Goal: Obtain resource: Download file/media

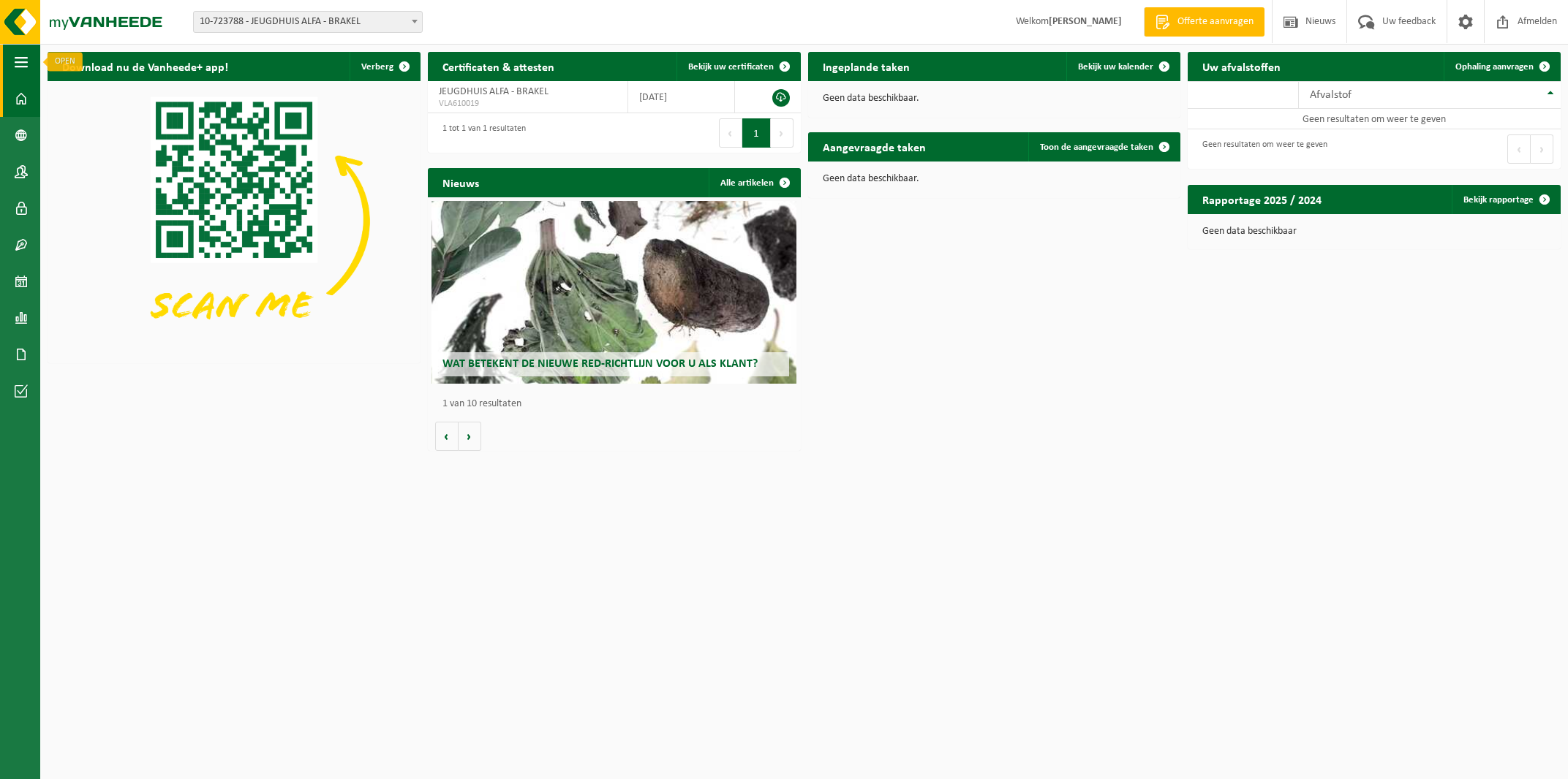
click at [15, 75] on span "button" at bounding box center [21, 62] width 13 height 37
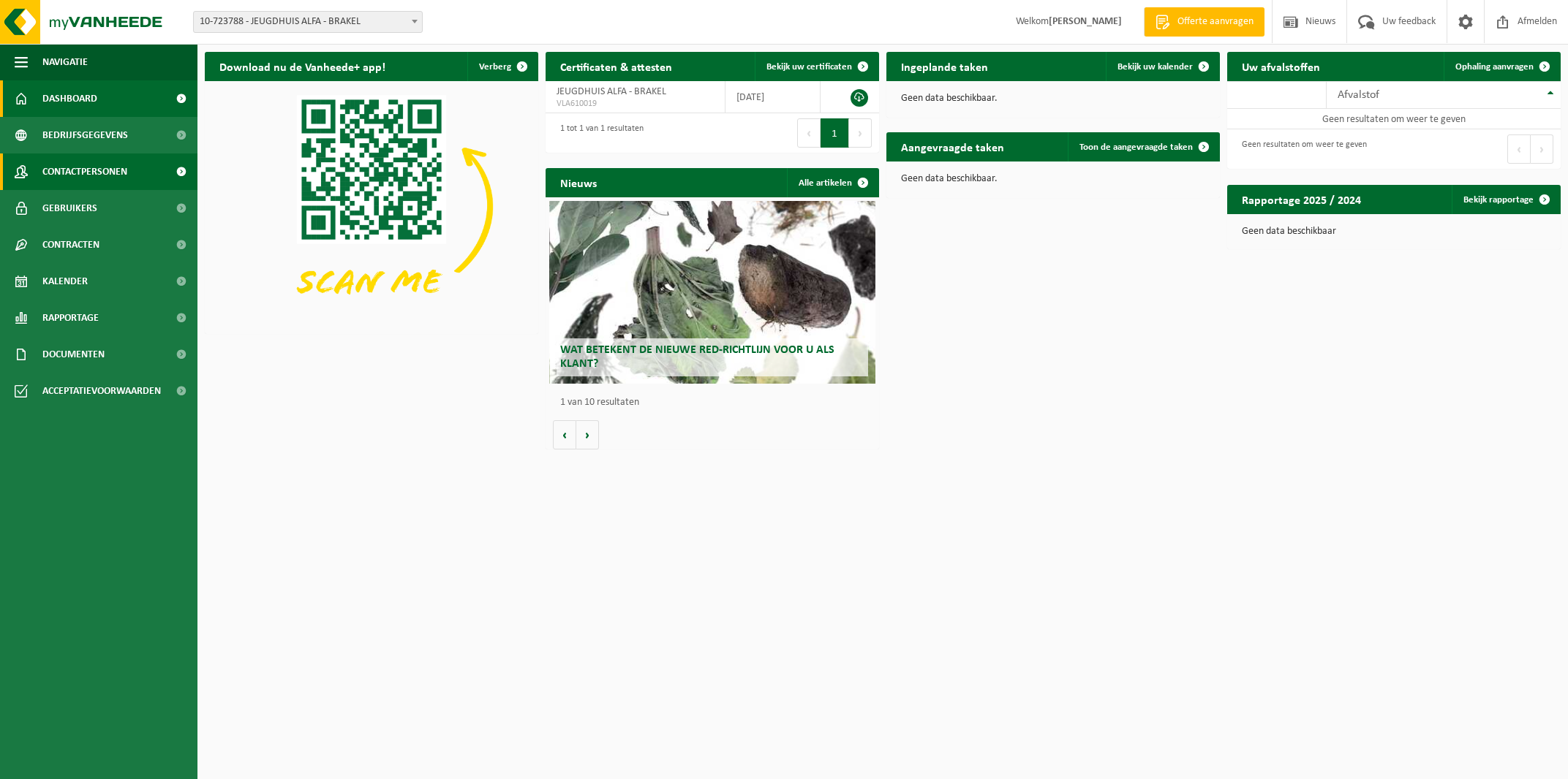
click at [112, 179] on span "Contactpersonen" at bounding box center [84, 172] width 84 height 37
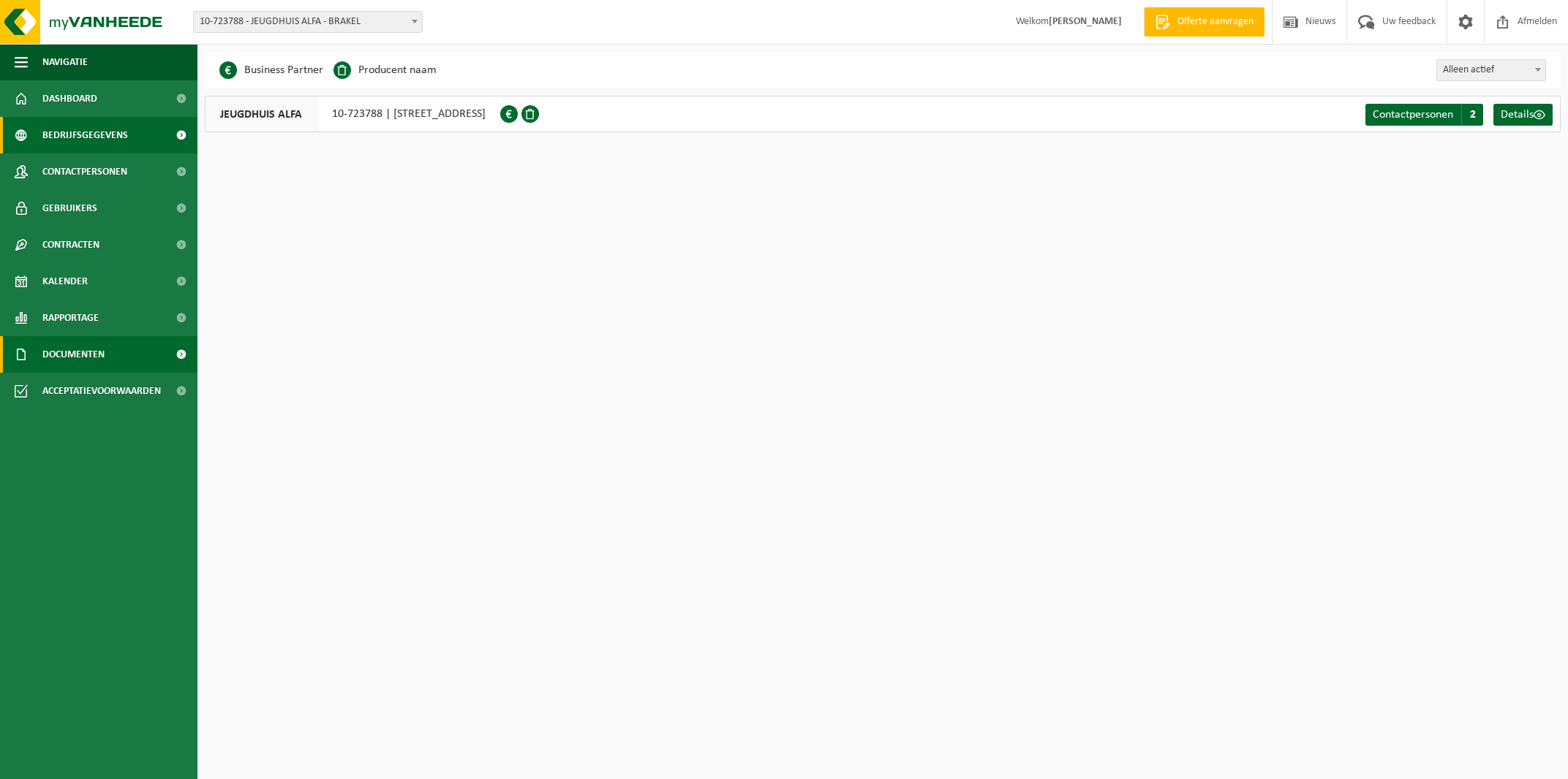
click at [101, 358] on span "Documenten" at bounding box center [74, 355] width 62 height 37
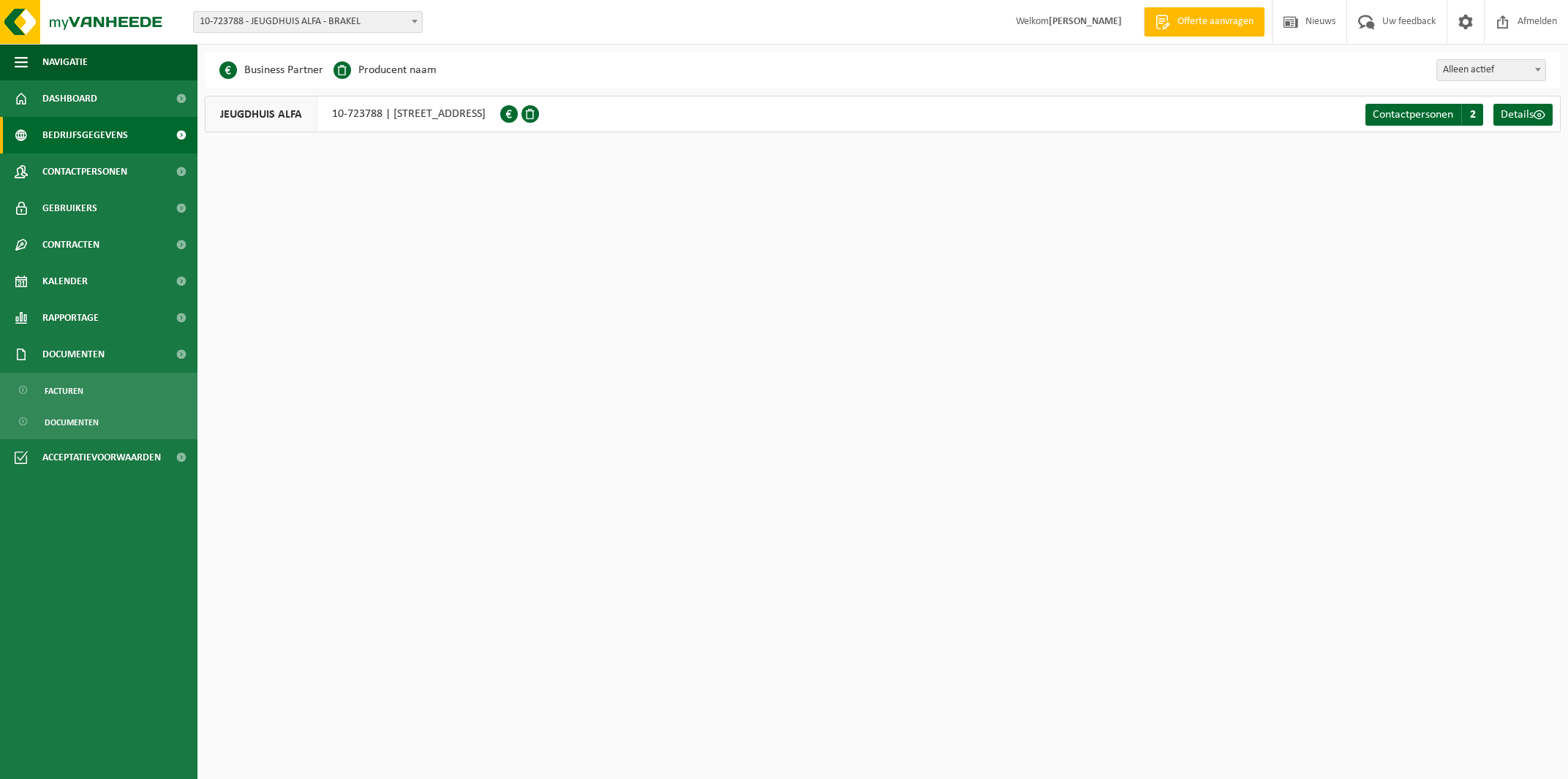
click at [79, 590] on ul "Navigatie Offerte aanvragen Nieuws Uw feedback Afmelden Dashboard Bedrijfsgegev…" at bounding box center [98, 412] width 197 height 736
click at [80, 590] on ul "Navigatie Offerte aanvragen Nieuws Uw feedback Afmelden Dashboard Bedrijfsgegev…" at bounding box center [98, 412] width 197 height 736
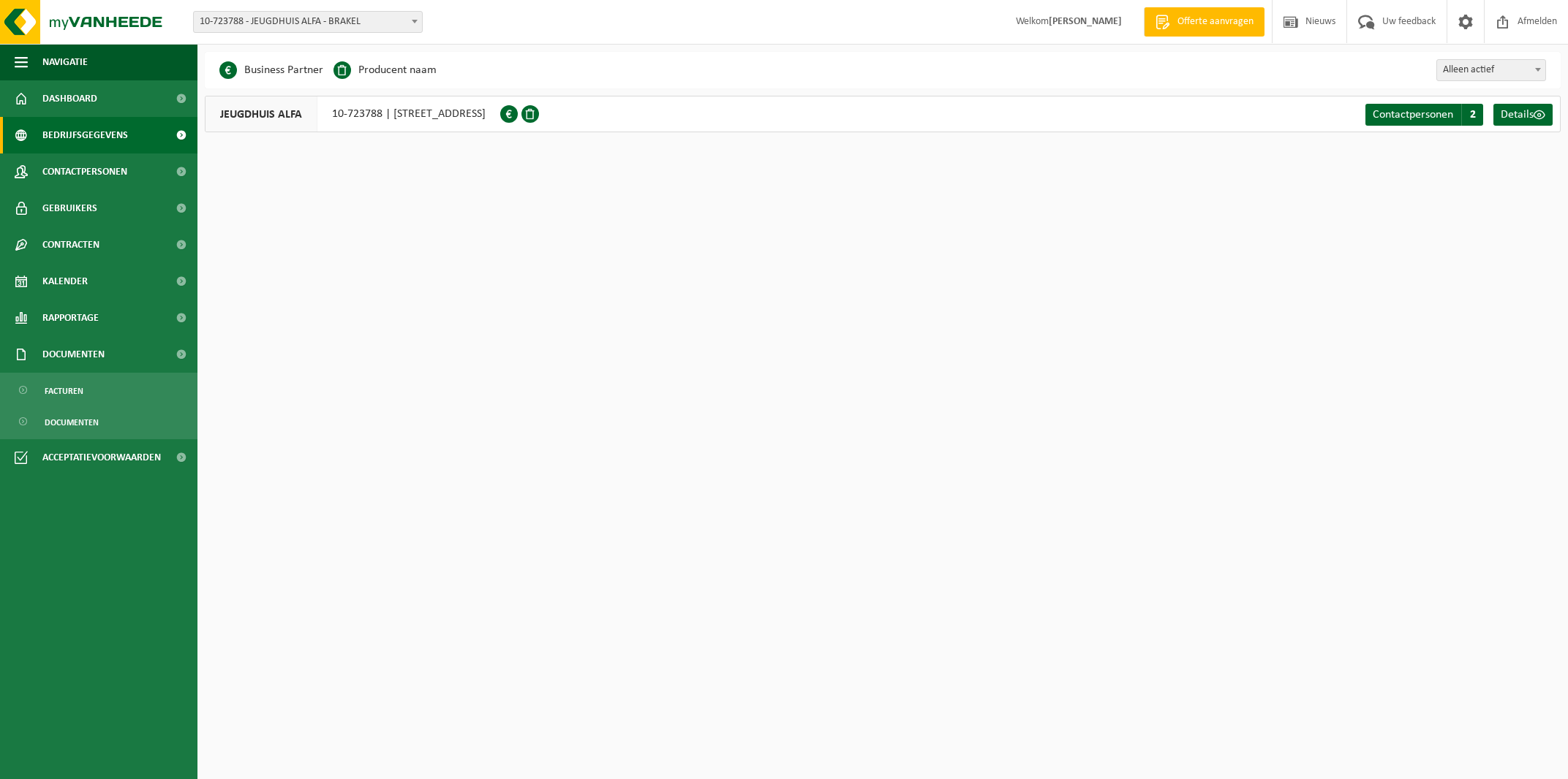
drag, startPoint x: 90, startPoint y: 605, endPoint x: 172, endPoint y: 603, distance: 82.0
click at [96, 609] on ul "Navigatie Offerte aanvragen Nieuws Uw feedback Afmelden Dashboard Bedrijfsgegev…" at bounding box center [98, 412] width 197 height 736
click at [1316, 463] on html "Vestiging: 10-723788 - JEUGDHUIS ALFA - BRAKEL 10-887561 - KONINKLIJK JEUGDHUIS…" at bounding box center [784, 390] width 1568 height 779
click at [1420, 22] on span "Uw feedback" at bounding box center [1409, 21] width 61 height 43
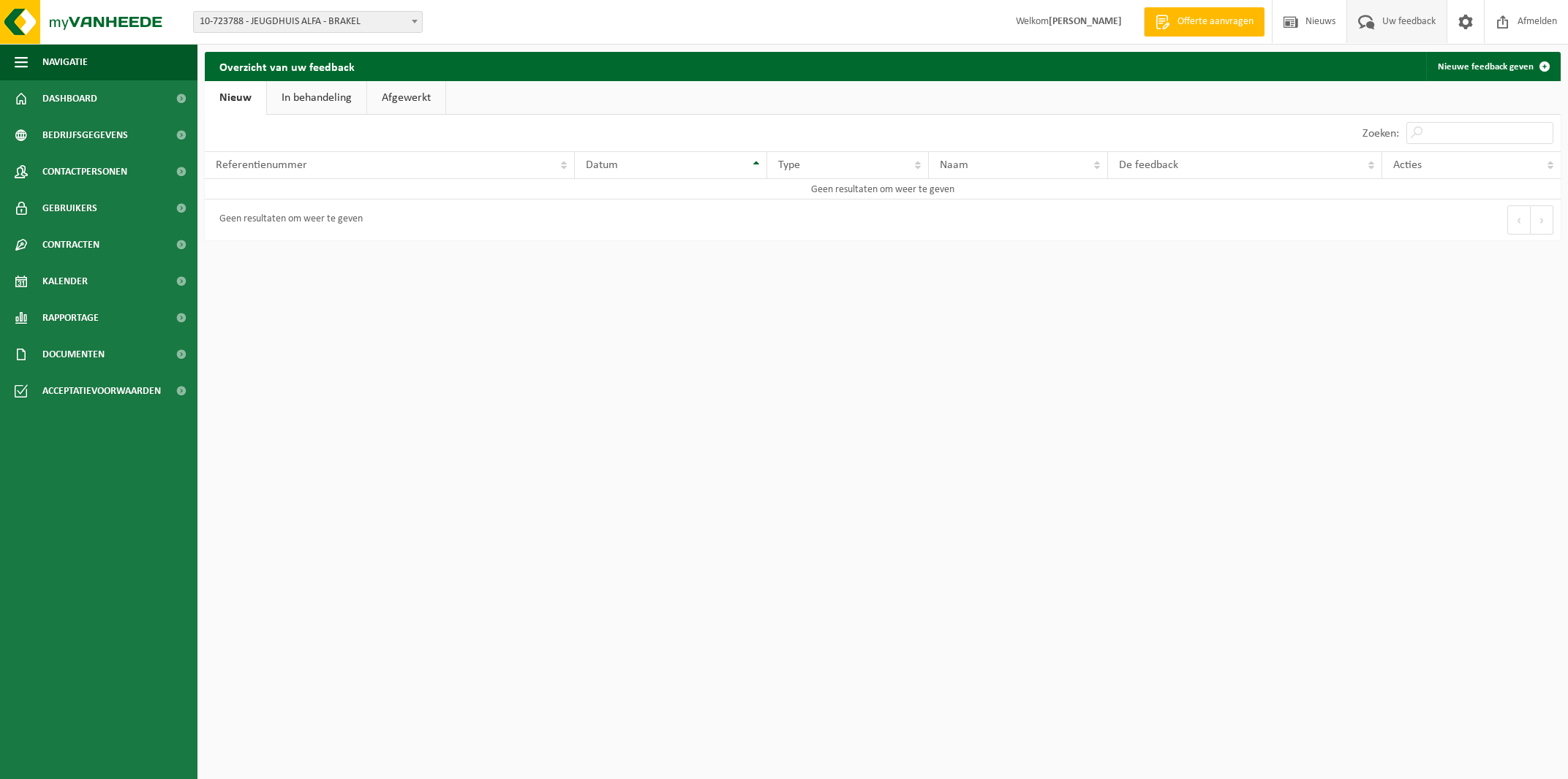
click at [243, 103] on link "Nieuw" at bounding box center [235, 98] width 62 height 33
click at [1509, 65] on link "Nieuwe feedback geven" at bounding box center [1493, 66] width 133 height 29
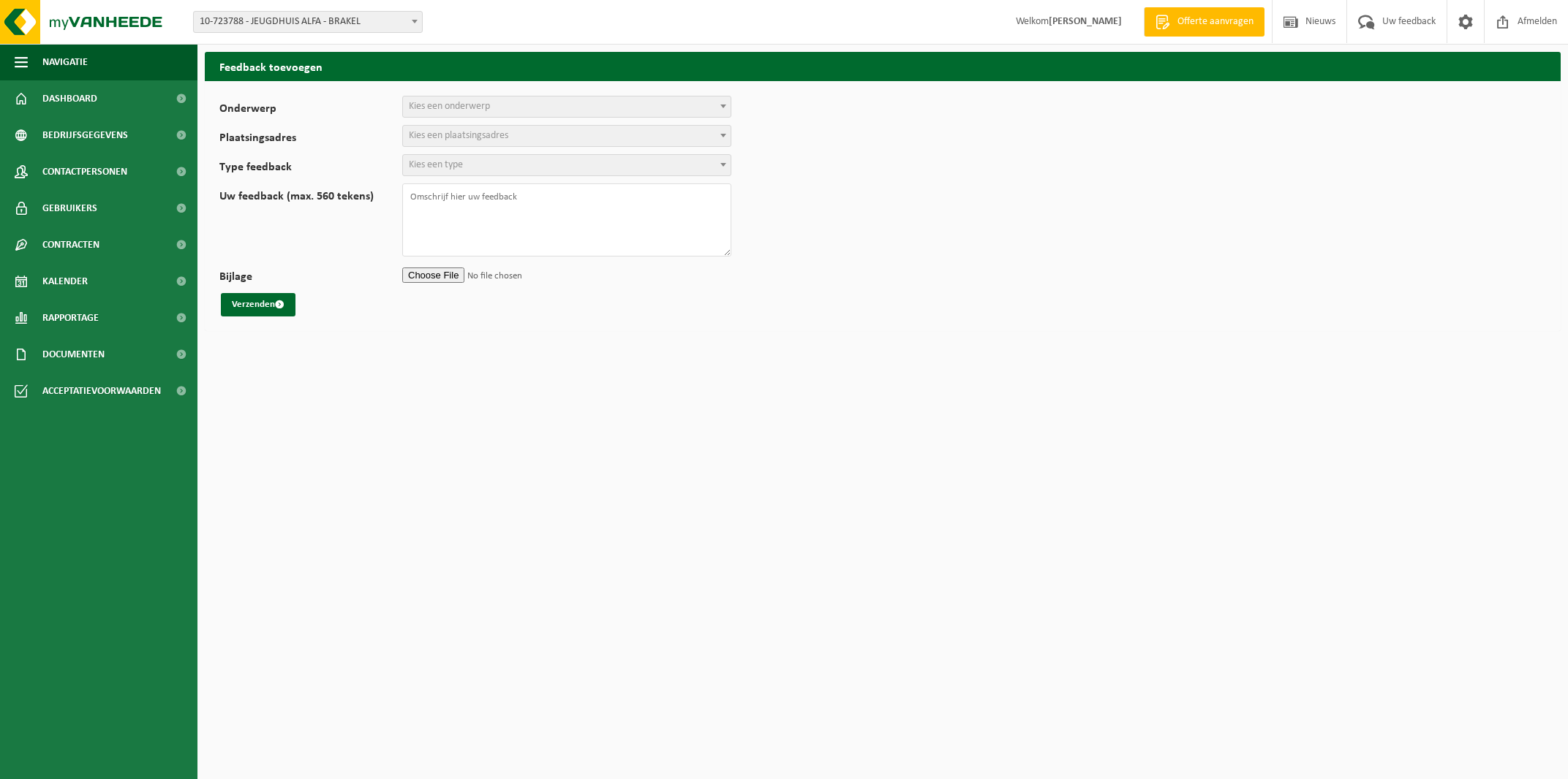
select select
click at [1323, 32] on span "Nieuws" at bounding box center [1321, 21] width 37 height 43
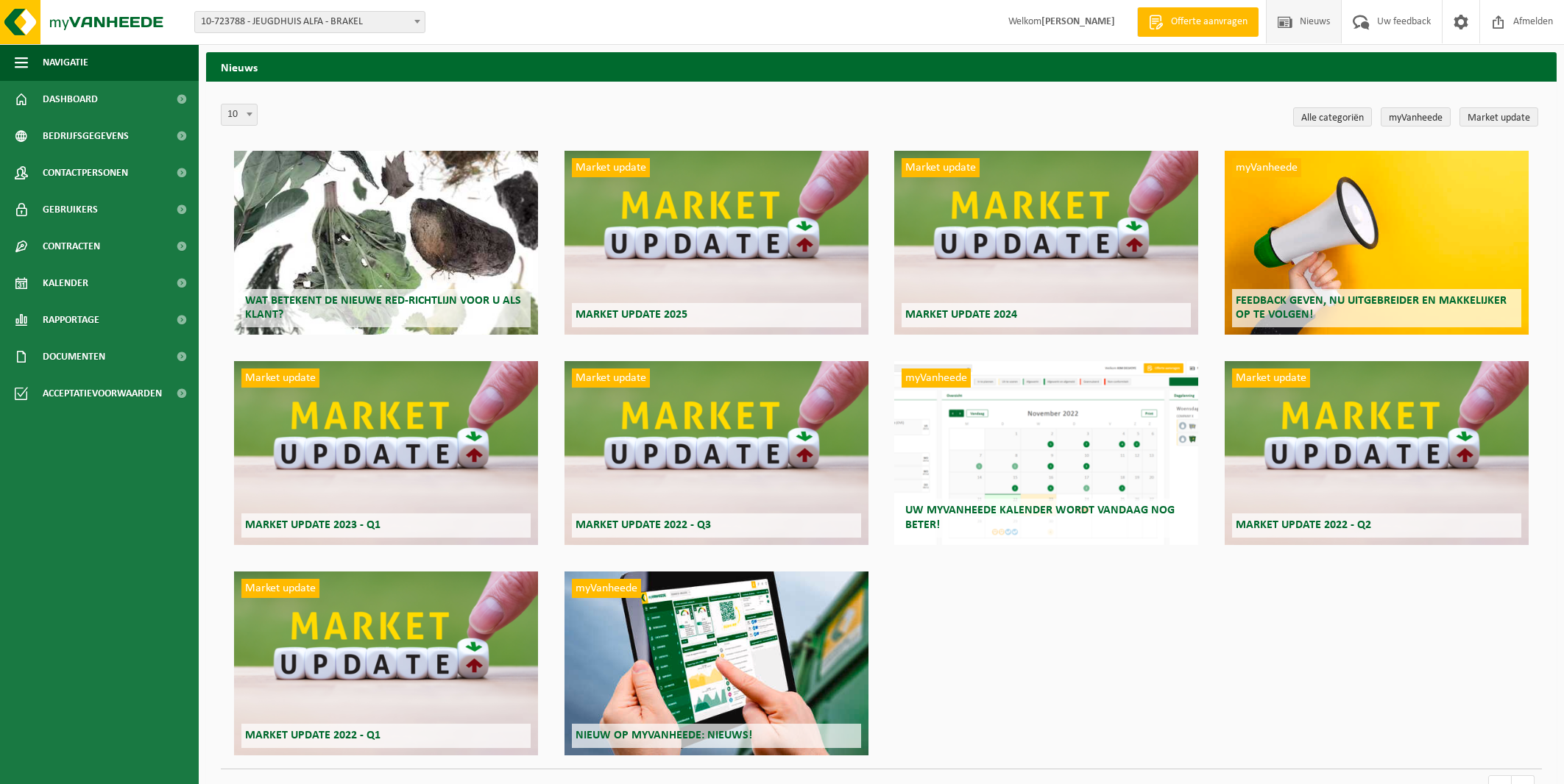
drag, startPoint x: 279, startPoint y: 18, endPoint x: 276, endPoint y: 28, distance: 10.4
click at [279, 21] on span "10-723788 - JEUGDHUIS ALFA - BRAKEL" at bounding box center [310, 21] width 230 height 21
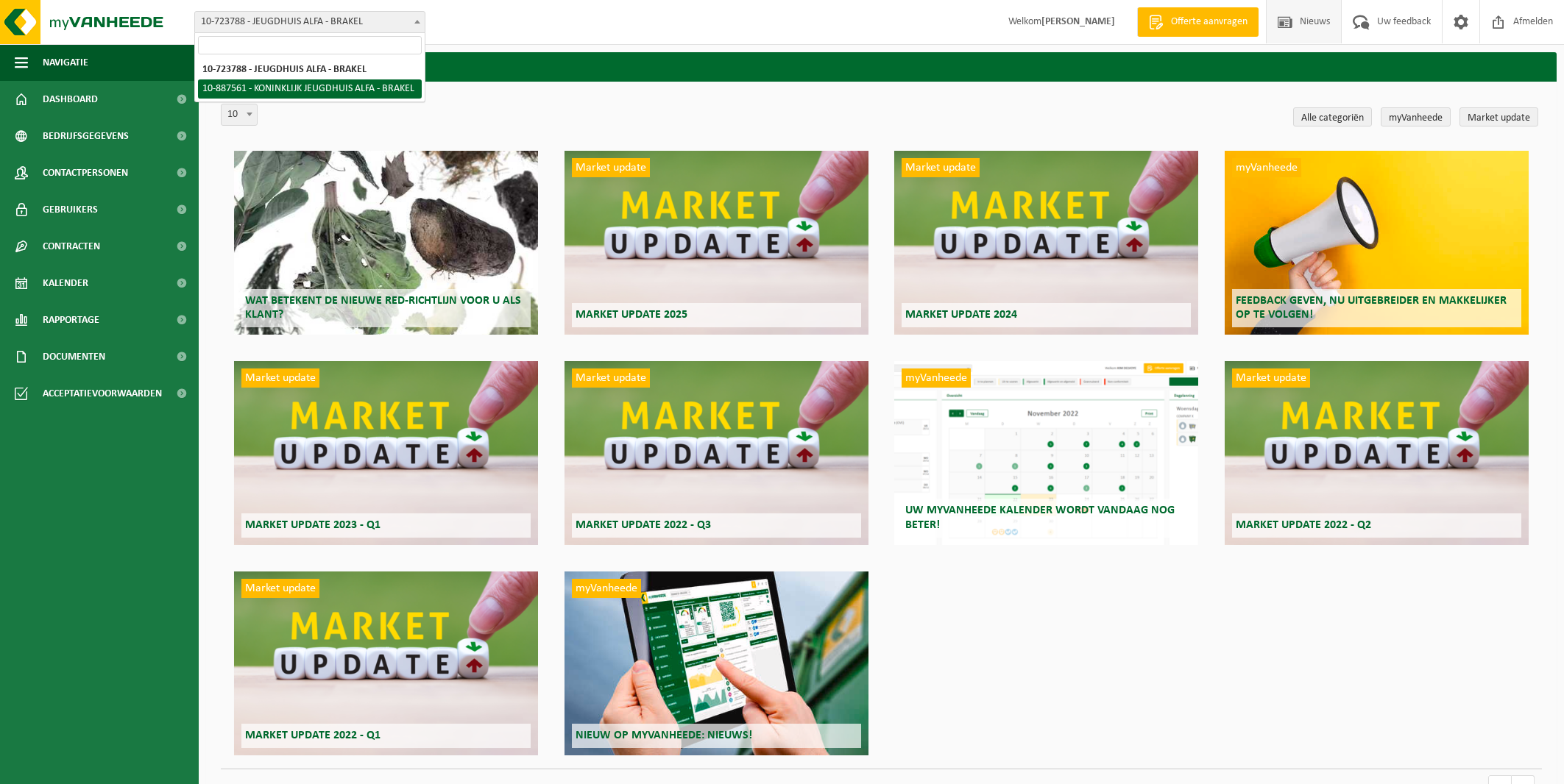
select select "113717"
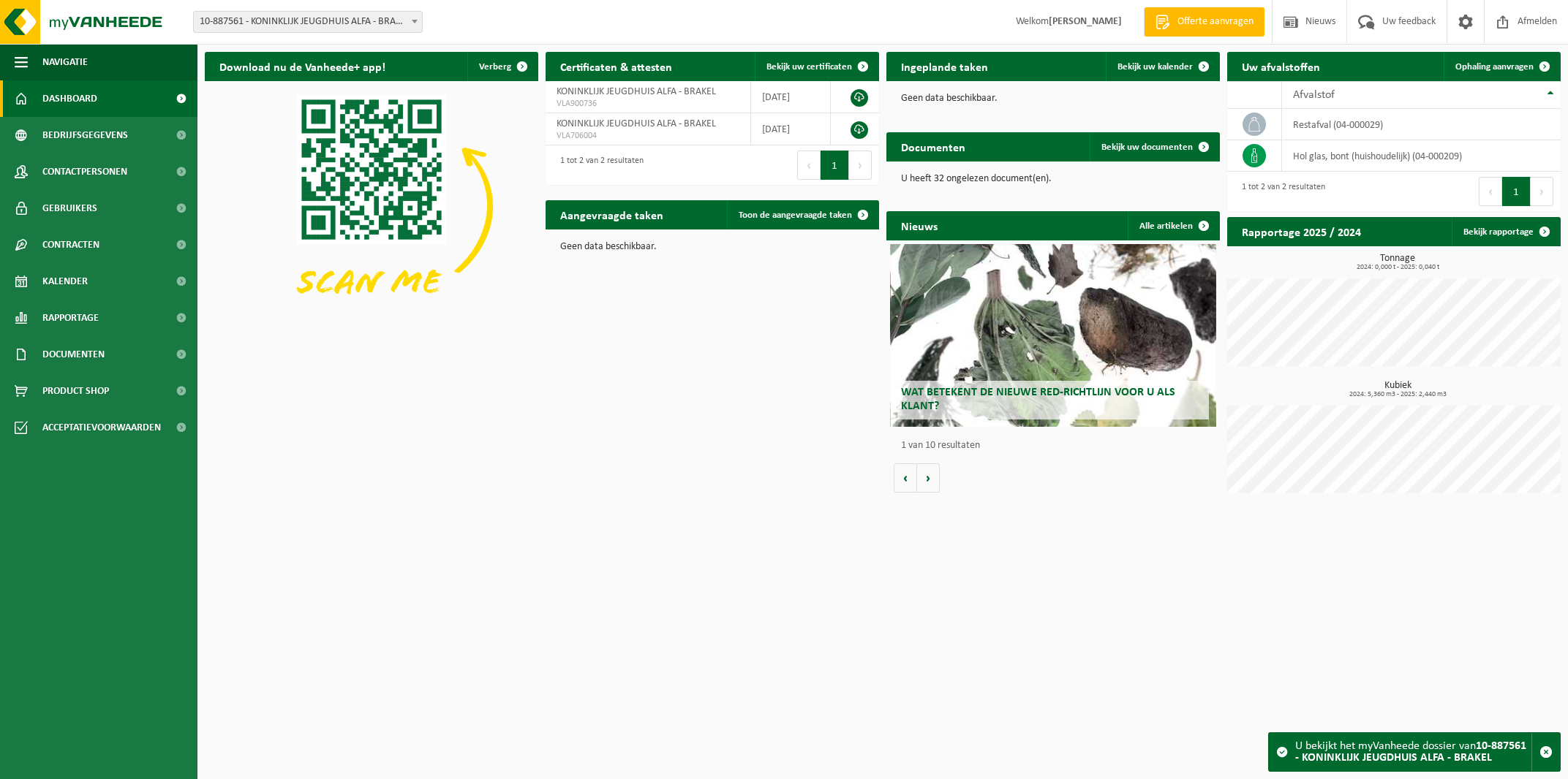
click at [1372, 757] on strong "10-887561 - KONINKLIJK JEUGDHUIS ALFA - BRAKEL" at bounding box center [1411, 752] width 231 height 24
drag, startPoint x: 1357, startPoint y: 657, endPoint x: 1328, endPoint y: 659, distance: 29.1
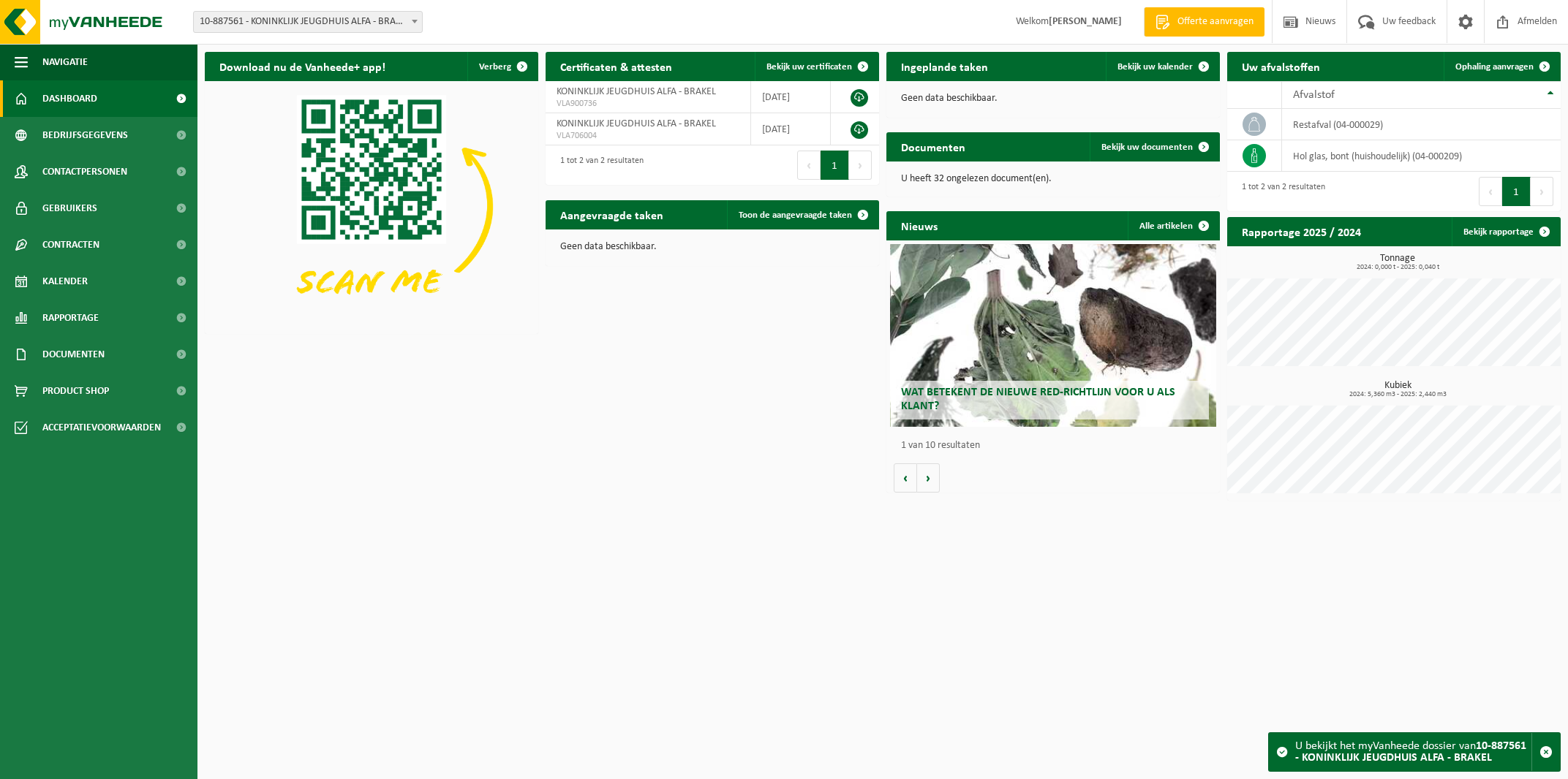
click at [1344, 656] on html "Vestiging: 10-723788 - JEUGDHUIS ALFA - BRAKEL 10-887561 - KONINKLIJK JEUGDHUIS…" at bounding box center [784, 390] width 1568 height 779
click at [832, 161] on button "1" at bounding box center [834, 165] width 28 height 29
click at [861, 128] on link at bounding box center [859, 130] width 18 height 17
click at [856, 92] on link at bounding box center [859, 97] width 18 height 17
click at [648, 324] on div "Download nu de Vanheede+ app! Verberg Certificaten & attesten Bekijk uw certifi…" at bounding box center [882, 276] width 1363 height 463
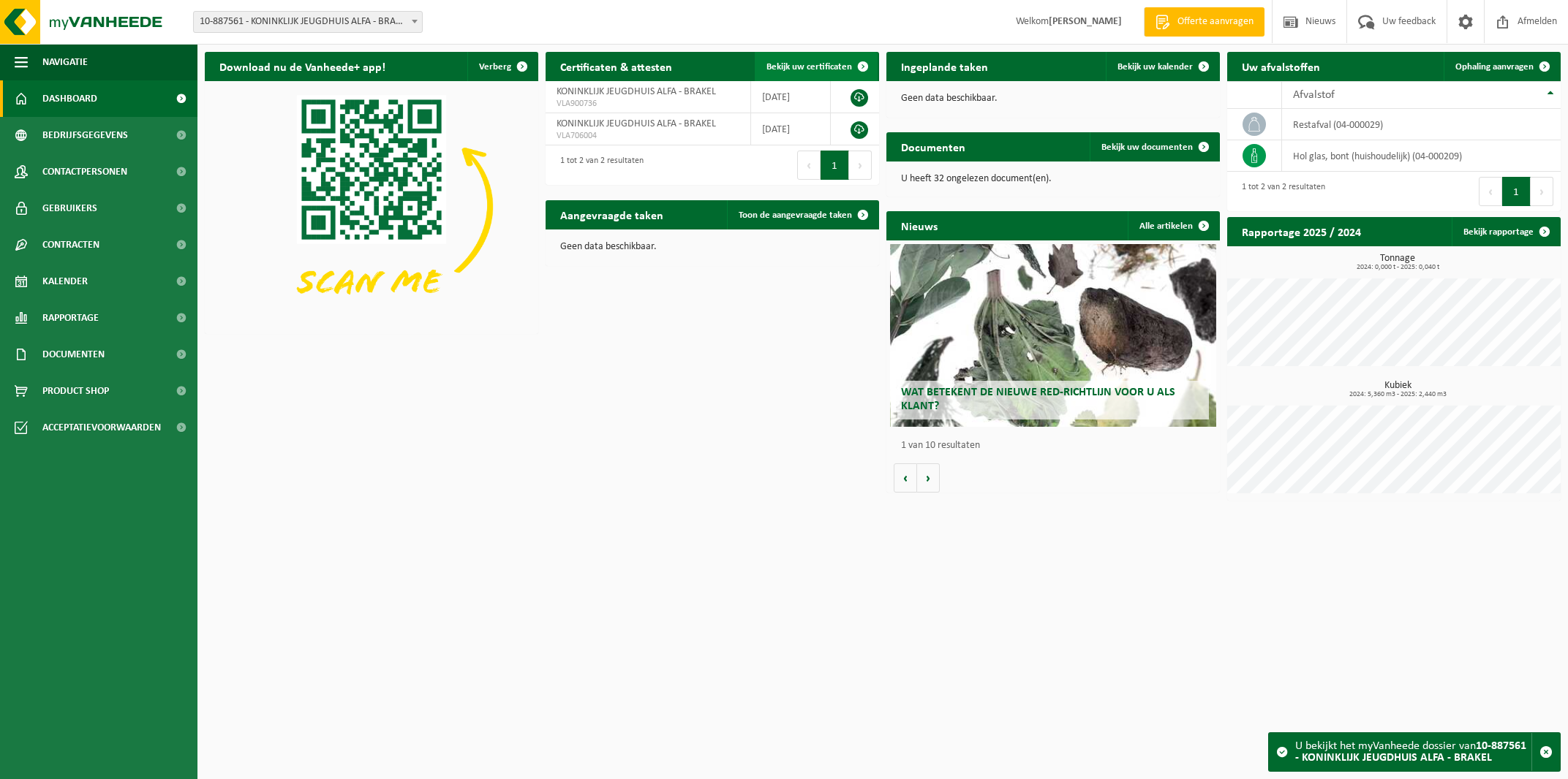
click at [784, 70] on span "Bekijk uw certificaten" at bounding box center [809, 67] width 85 height 9
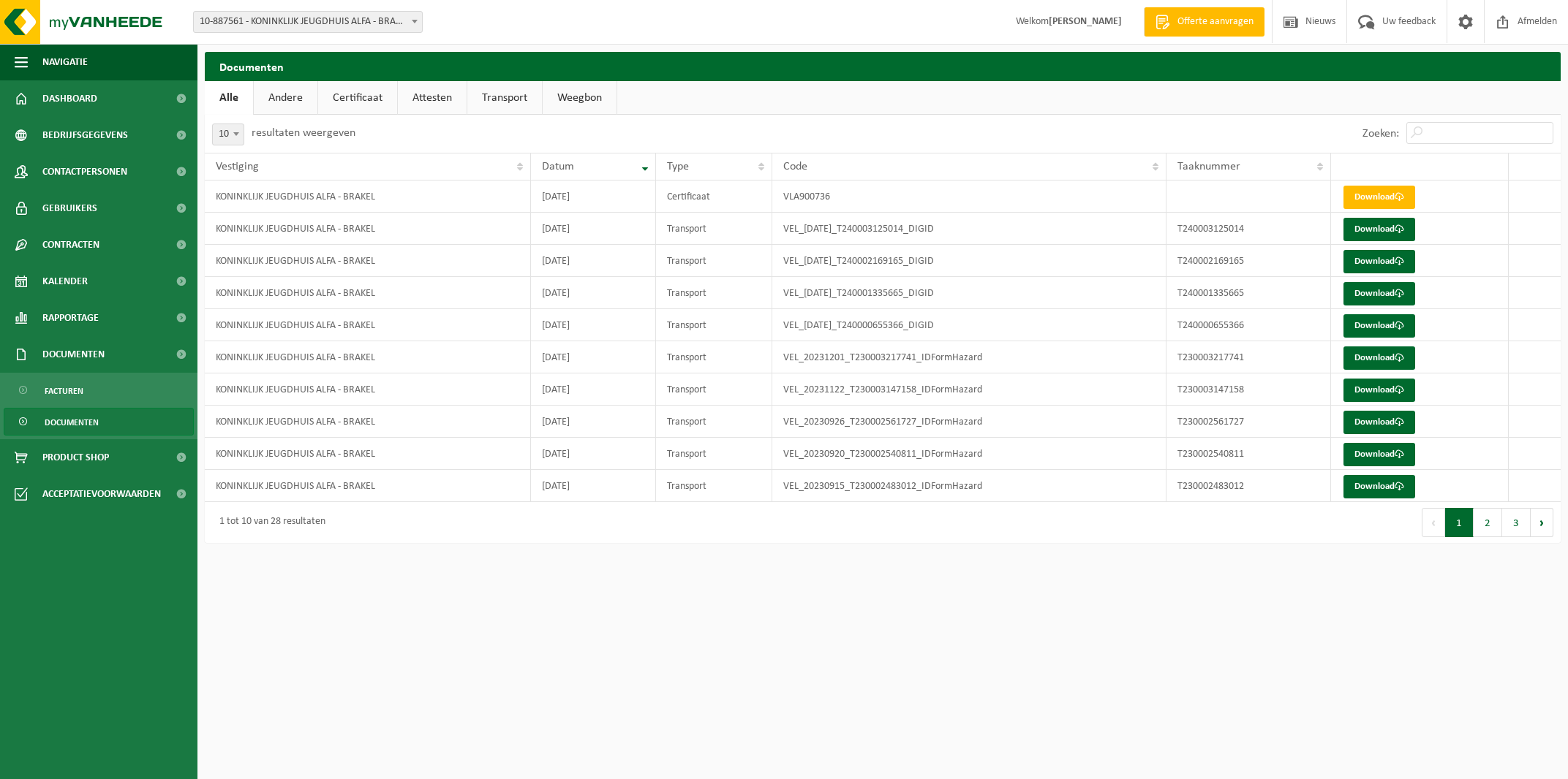
click at [385, 106] on link "Certificaat" at bounding box center [358, 98] width 79 height 33
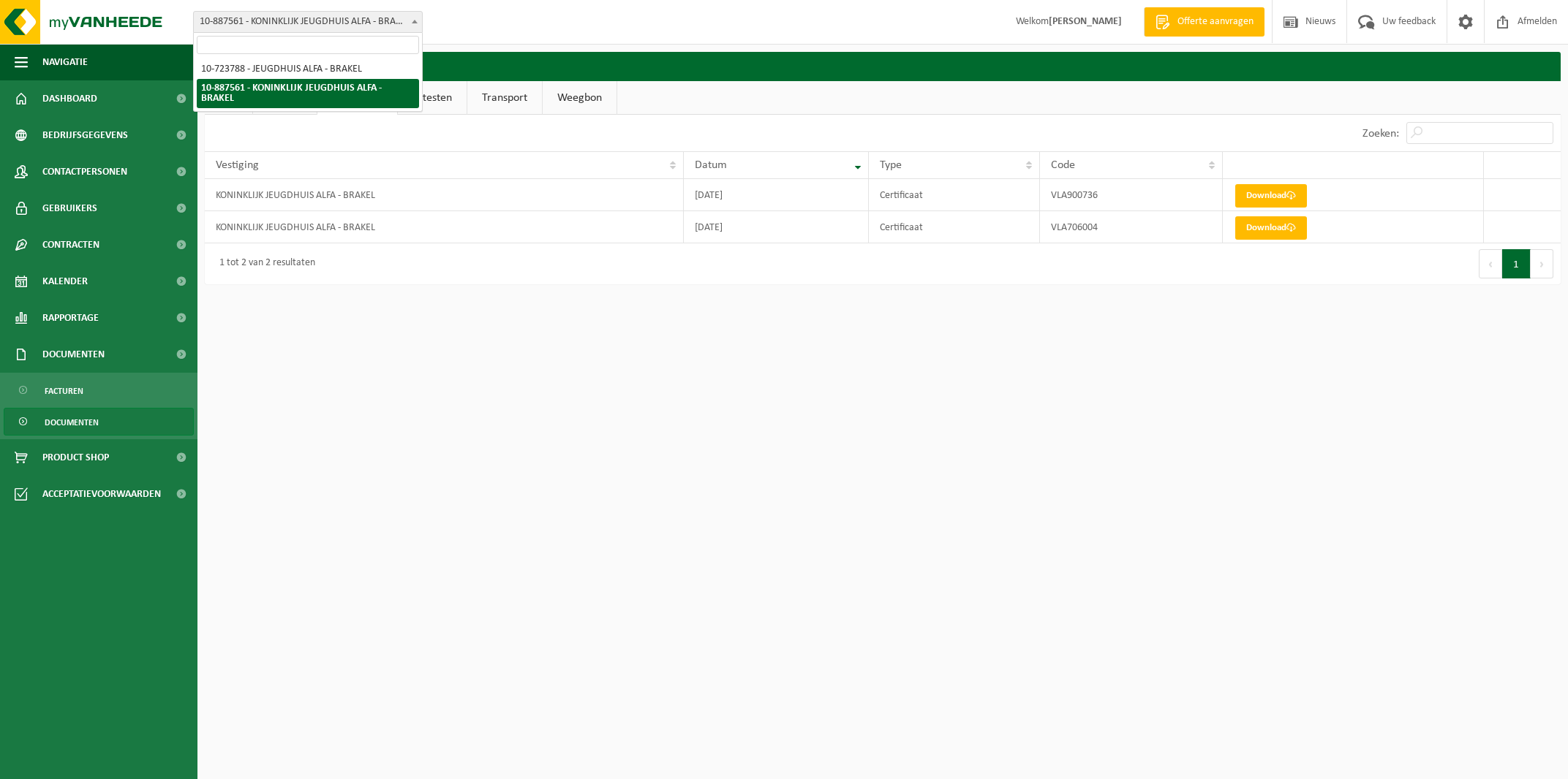
click at [272, 19] on span "10-887561 - KONINKLIJK JEUGDHUIS ALFA - BRAKEL" at bounding box center [308, 21] width 228 height 21
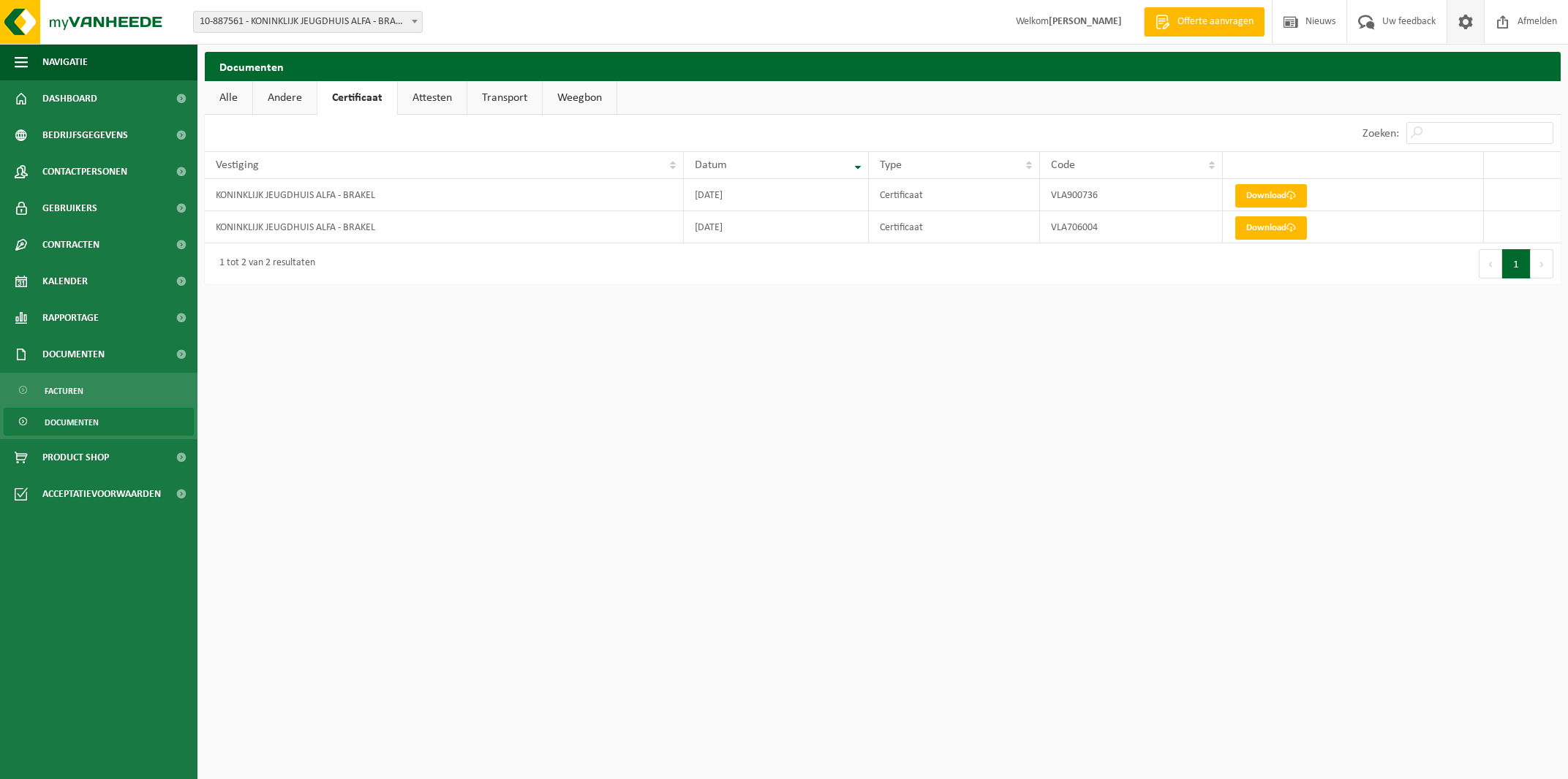
click at [1456, 28] on span at bounding box center [1465, 21] width 22 height 43
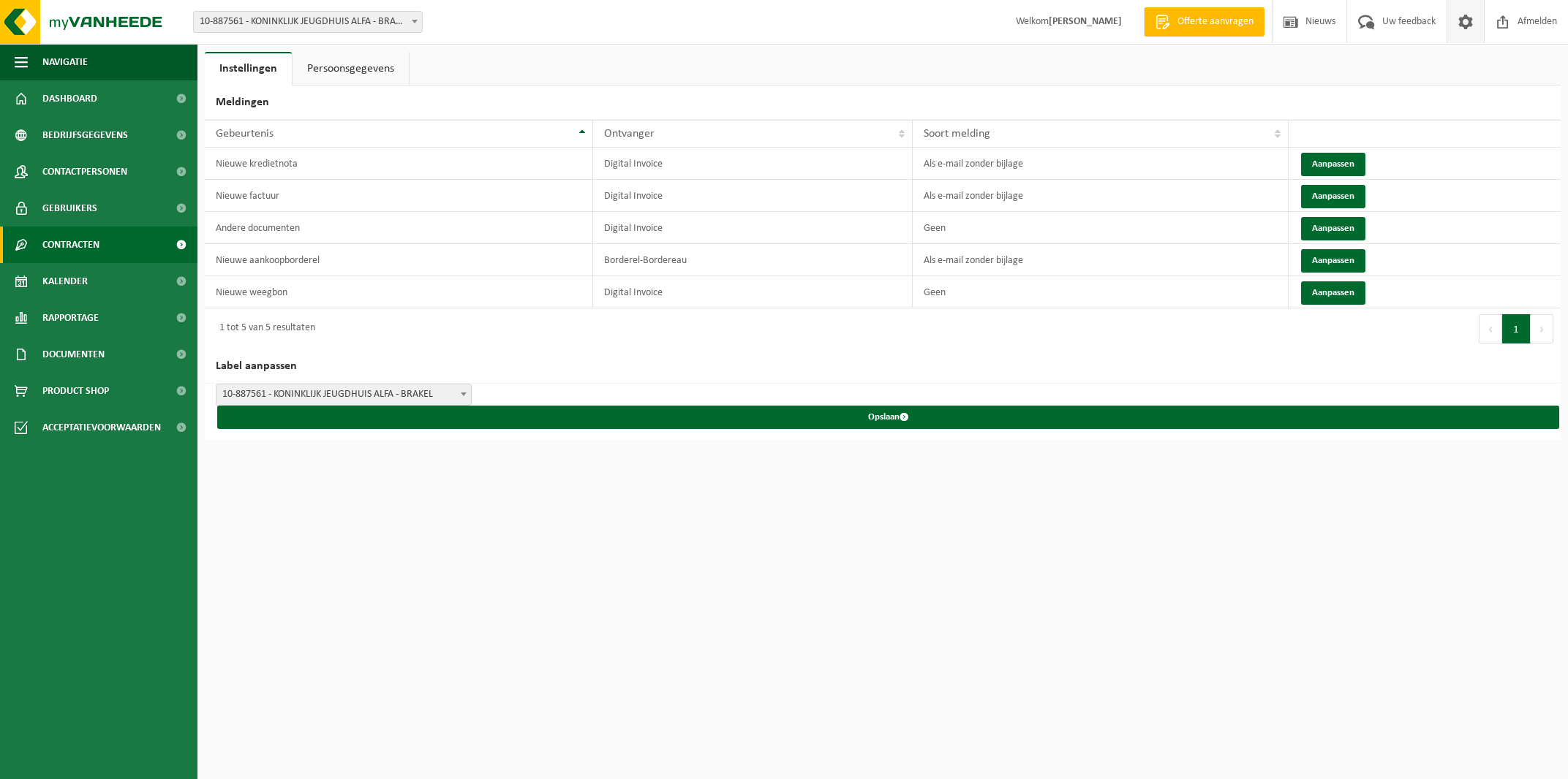
click at [82, 240] on span "Contracten" at bounding box center [71, 245] width 57 height 37
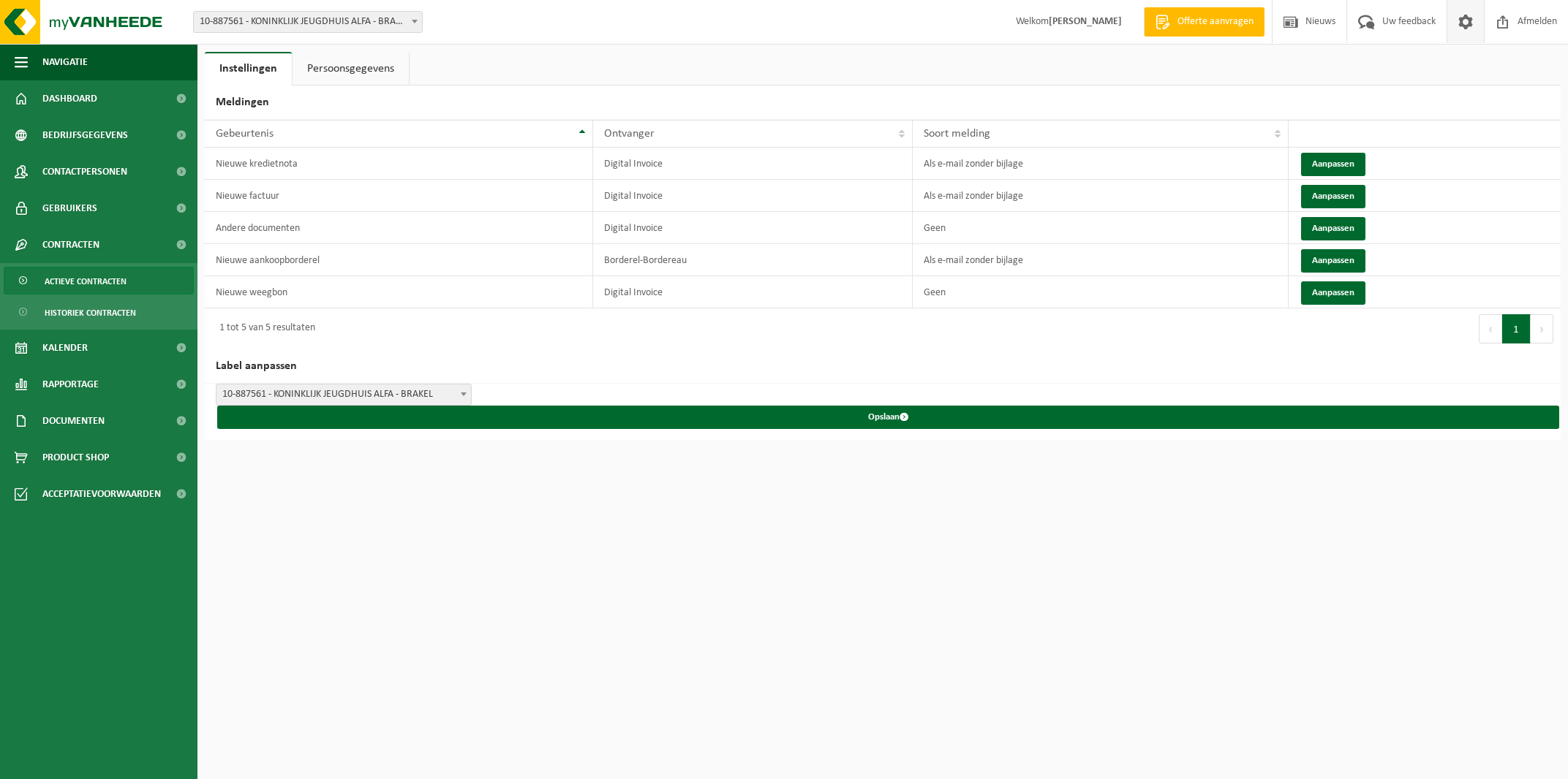
click at [148, 281] on link "Actieve contracten" at bounding box center [99, 281] width 190 height 28
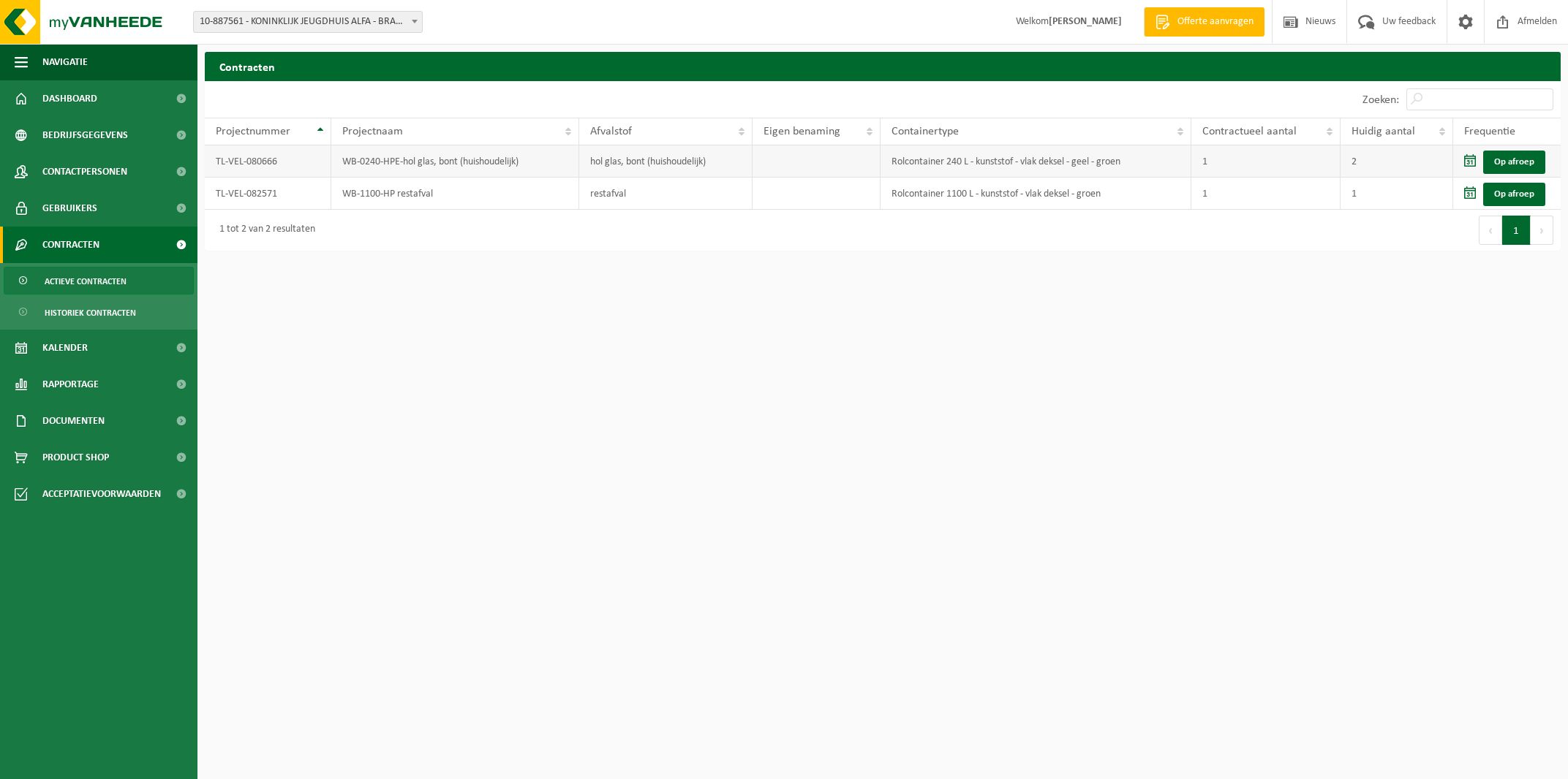
click at [1130, 154] on td "Rolcontainer 240 L - kunststof - vlak deksel - geel - groen" at bounding box center [1036, 161] width 311 height 32
drag, startPoint x: 416, startPoint y: 165, endPoint x: 397, endPoint y: 166, distance: 19.0
click at [415, 165] on td "WB-0240-HPE-hol glas, bont (huishoudelijk)" at bounding box center [455, 161] width 248 height 32
click at [282, 169] on td "TL-VEL-080666" at bounding box center [268, 161] width 126 height 32
click at [258, 164] on td "TL-VEL-080666" at bounding box center [268, 161] width 126 height 32
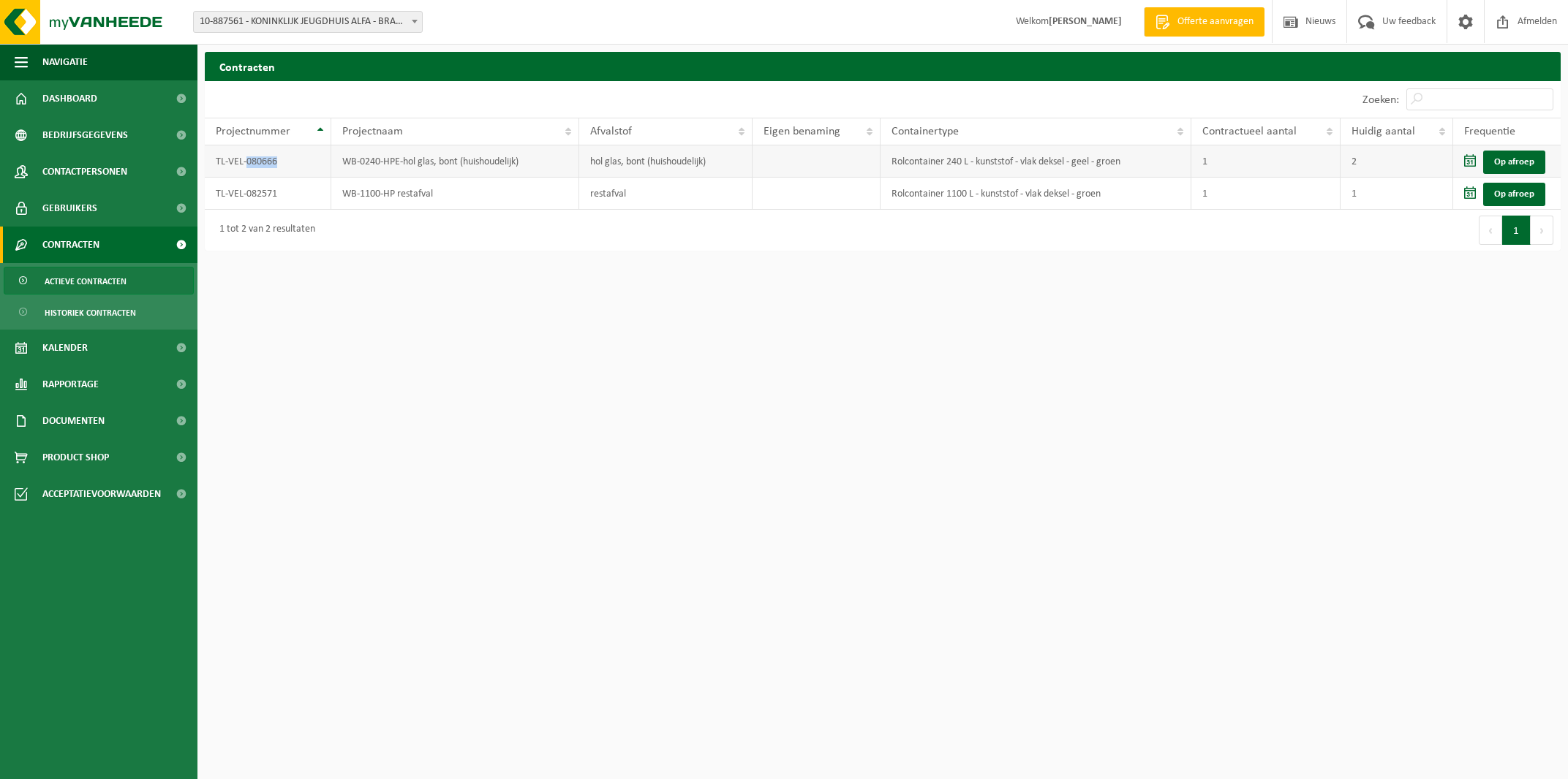
click at [257, 164] on td "TL-VEL-080666" at bounding box center [268, 161] width 126 height 32
click at [257, 164] on td "TL-VEL-080666" at bounding box center [268, 161] width 126 height 32
